Goal: Task Accomplishment & Management: Manage account settings

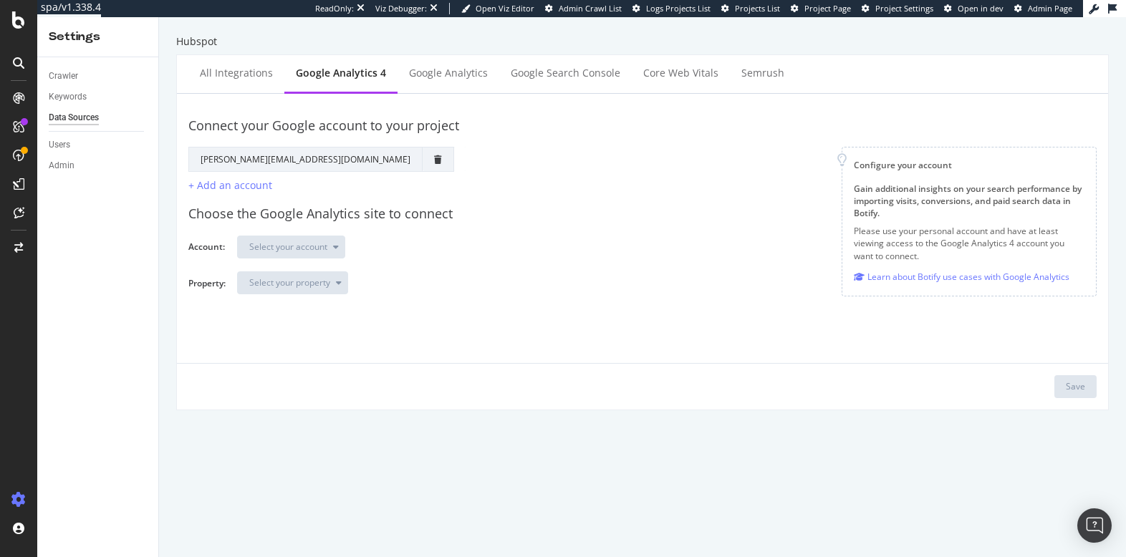
drag, startPoint x: 613, startPoint y: 234, endPoint x: 418, endPoint y: 124, distance: 224.2
click at [612, 234] on div "Choose the Google Analytics site to connect Account: Select your account Proper…" at bounding box center [642, 249] width 908 height 112
click at [220, 77] on div "All integrations" at bounding box center [236, 73] width 73 height 14
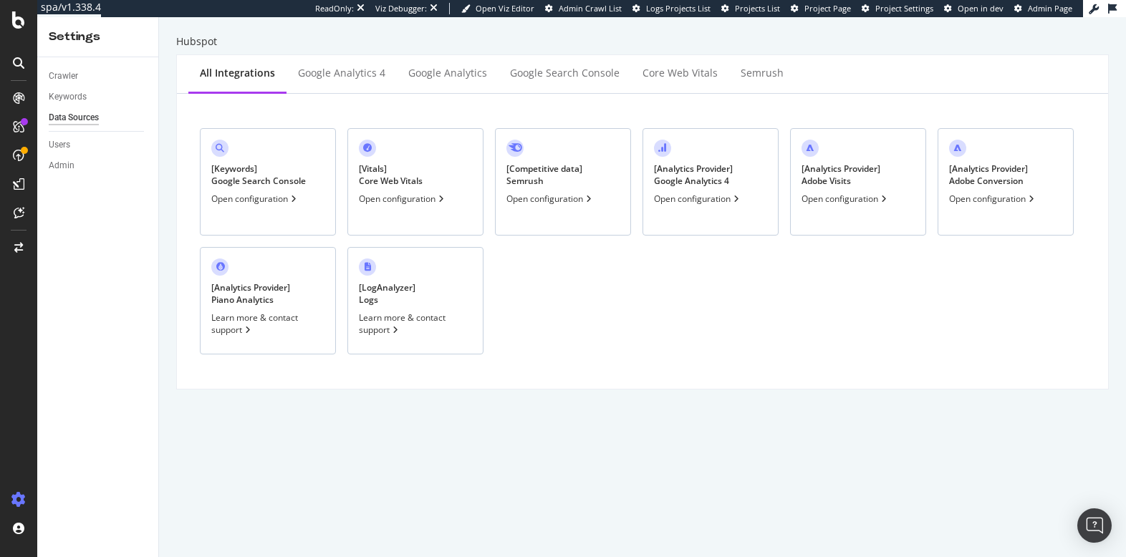
click at [1015, 202] on div "Open configuration" at bounding box center [993, 199] width 88 height 12
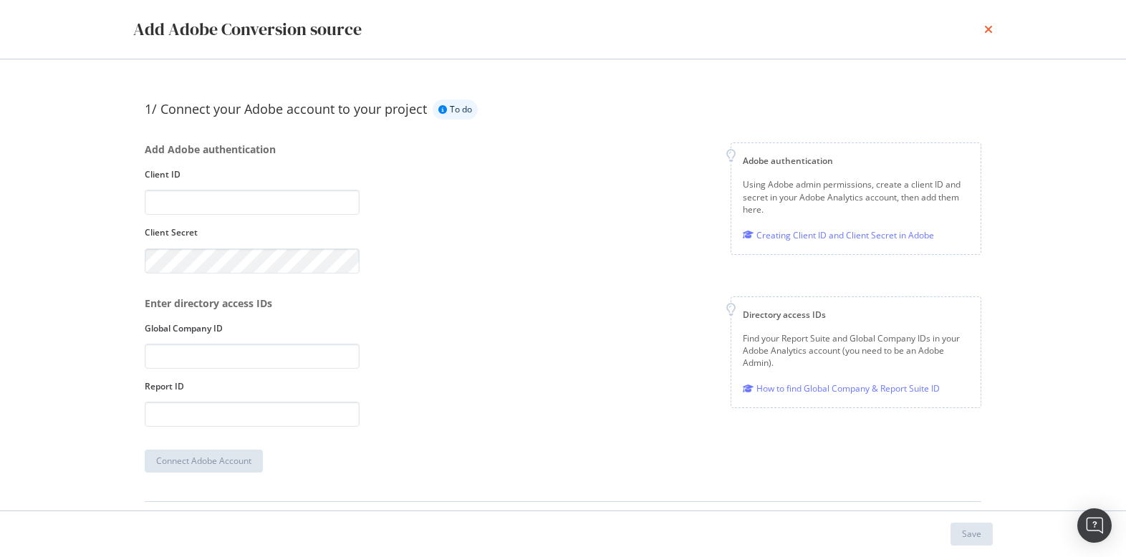
click at [989, 29] on icon "times" at bounding box center [988, 29] width 9 height 11
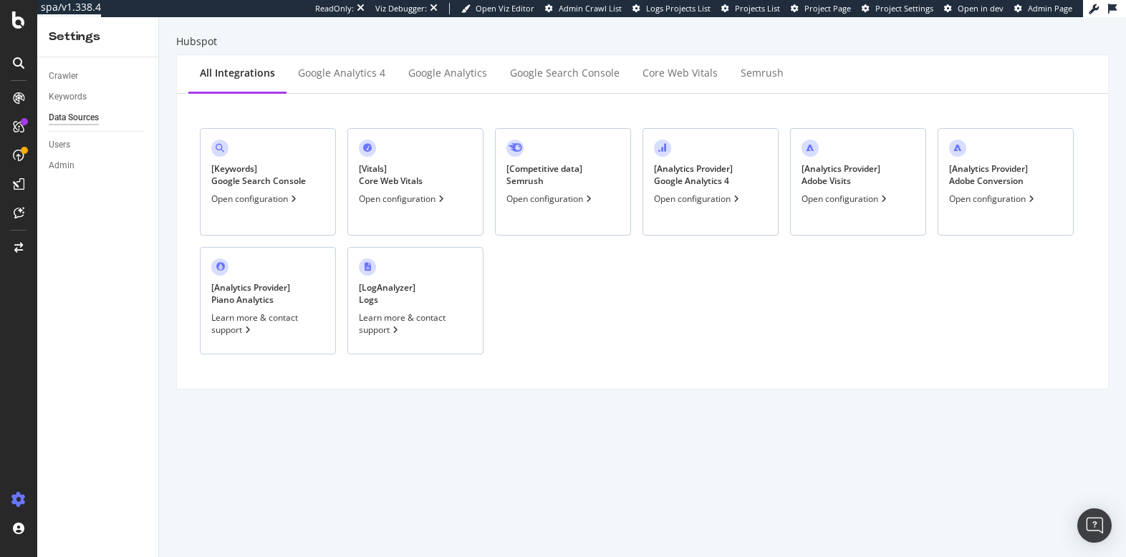
click at [909, 320] on div "[ Keywords ] Google Search Console Open configuration [ Vitals ] Core Web Vital…" at bounding box center [642, 241] width 908 height 272
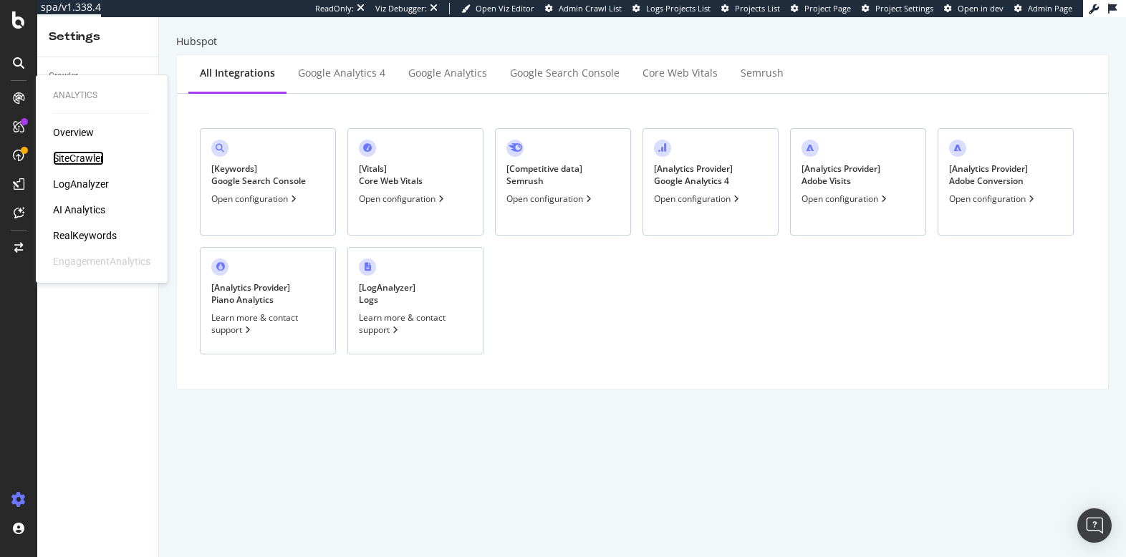
click at [87, 160] on div "SiteCrawler" at bounding box center [78, 158] width 51 height 14
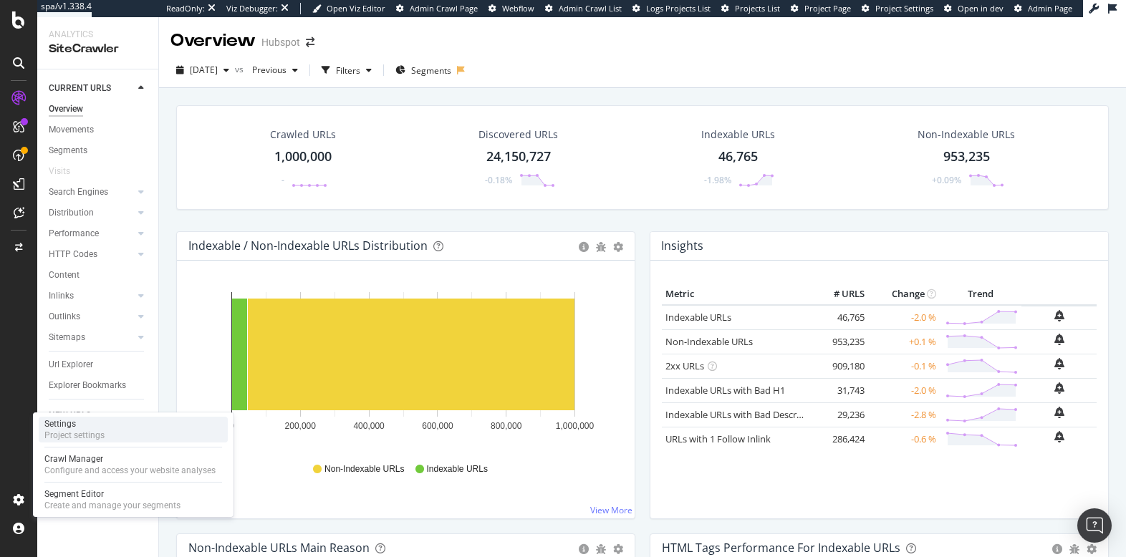
click at [117, 428] on div "Settings Project settings" at bounding box center [133, 430] width 189 height 26
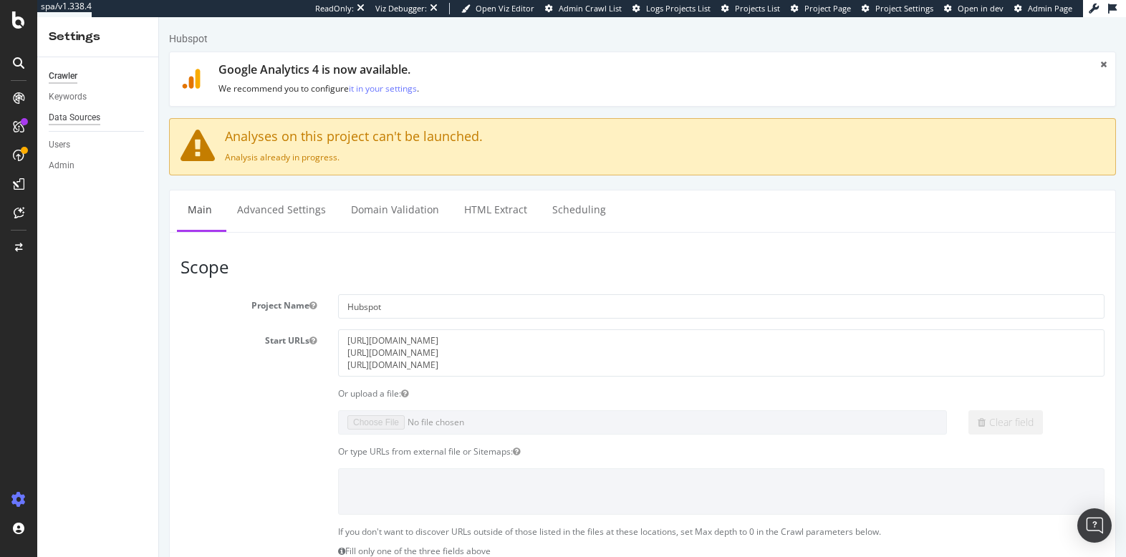
click at [76, 115] on div "Data Sources" at bounding box center [75, 117] width 52 height 15
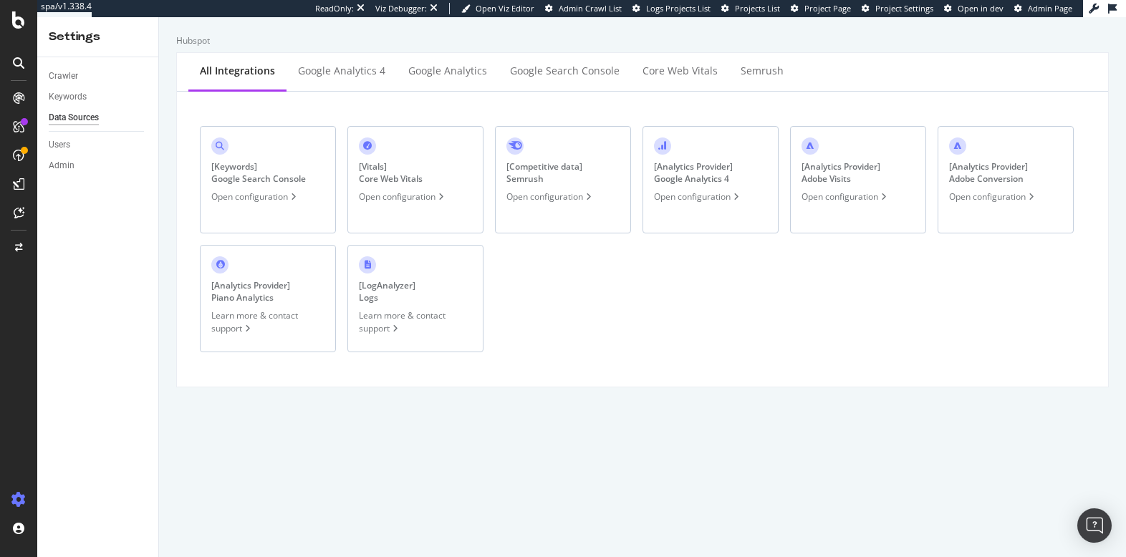
drag, startPoint x: 785, startPoint y: 306, endPoint x: 830, endPoint y: 295, distance: 46.4
click at [785, 305] on div "[ Keywords ] Google Search Console Open configuration [ Vitals ] Core Web Vital…" at bounding box center [642, 239] width 908 height 272
click at [719, 195] on div "Open configuration" at bounding box center [698, 197] width 88 height 12
